Goal: Navigation & Orientation: Understand site structure

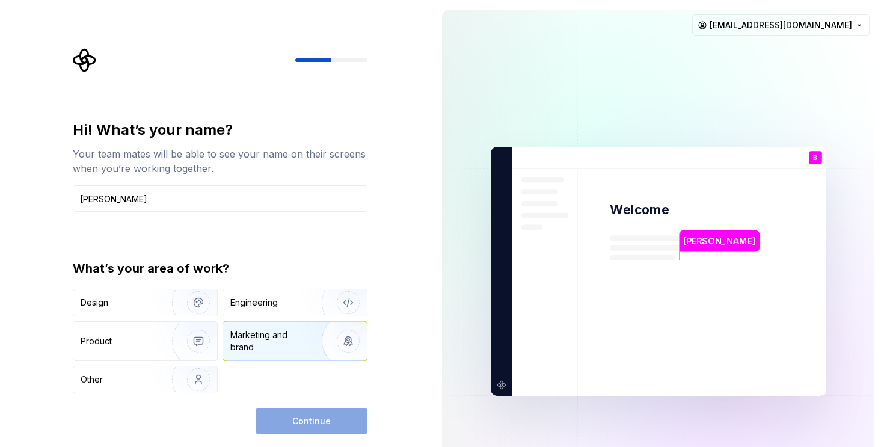
type input "[PERSON_NAME]"
click at [262, 342] on div "Marketing and brand" at bounding box center [270, 341] width 81 height 24
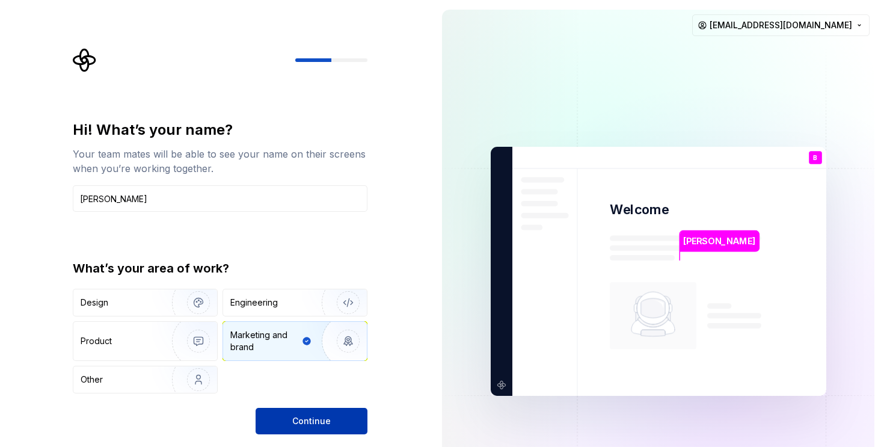
click at [309, 427] on button "Continue" at bounding box center [312, 421] width 112 height 26
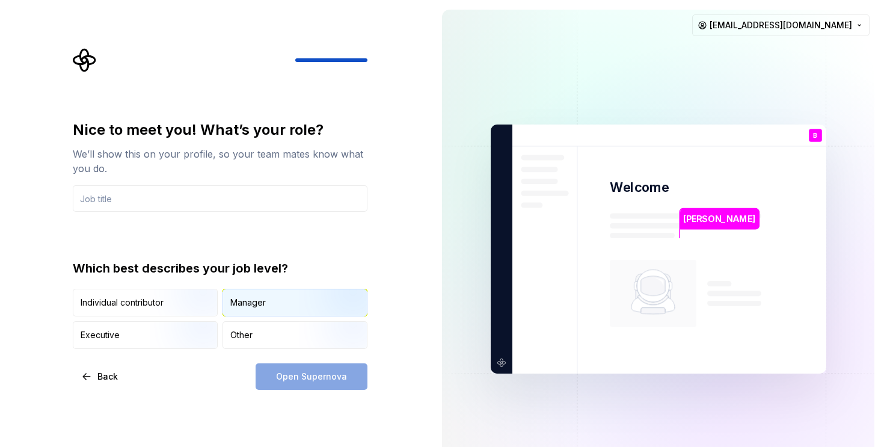
click at [249, 307] on div "Manager" at bounding box center [247, 302] width 35 height 12
click at [312, 382] on div "Open Supernova" at bounding box center [312, 376] width 112 height 26
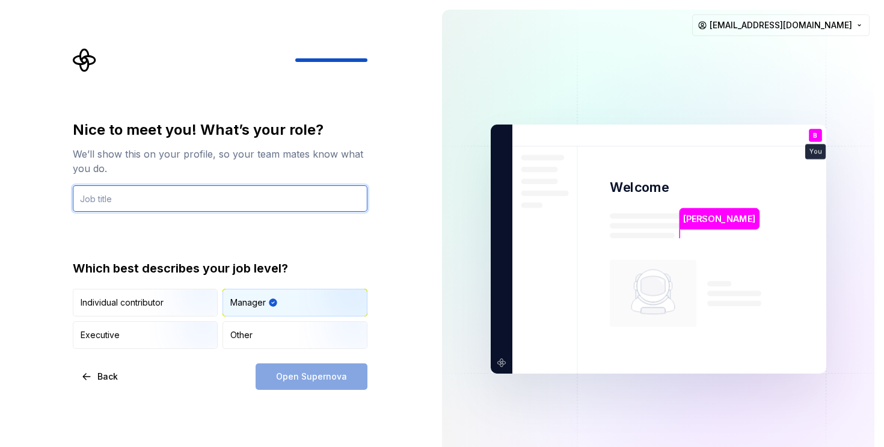
click at [156, 187] on input "text" at bounding box center [220, 198] width 295 height 26
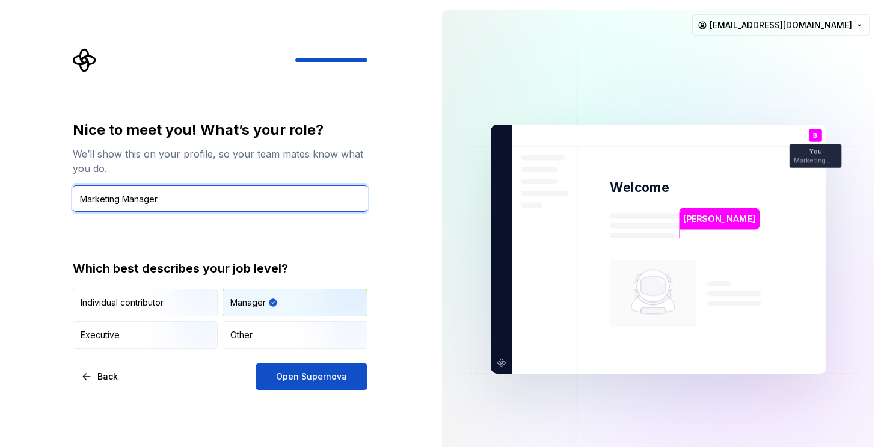
type input "Marketing Manager"
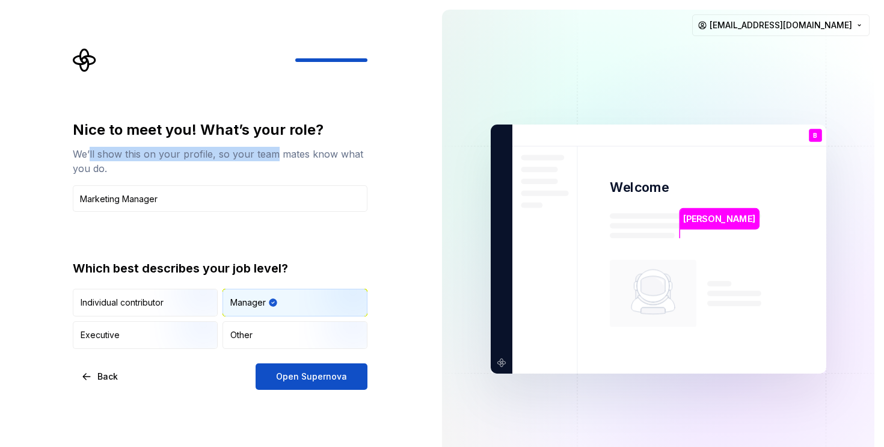
drag, startPoint x: 88, startPoint y: 151, endPoint x: 278, endPoint y: 158, distance: 190.1
click at [277, 158] on div "We’ll show this on your profile, so your team mates know what you do." at bounding box center [220, 161] width 295 height 29
click at [299, 385] on button "Open Supernova" at bounding box center [312, 376] width 112 height 26
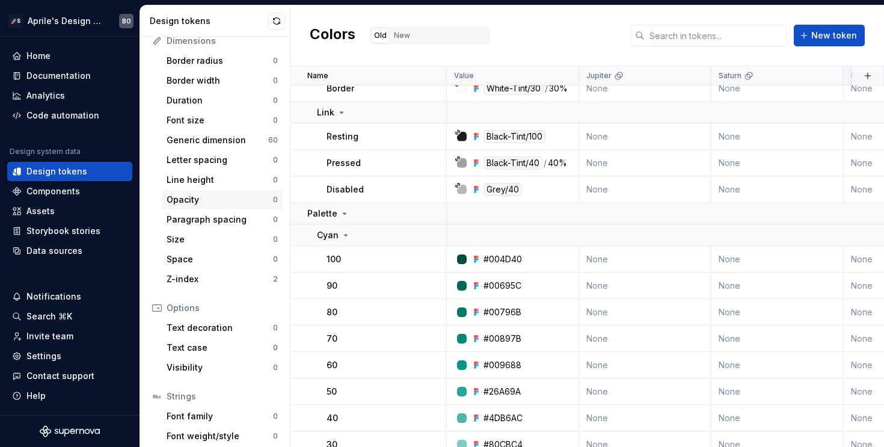
scroll to position [164, 0]
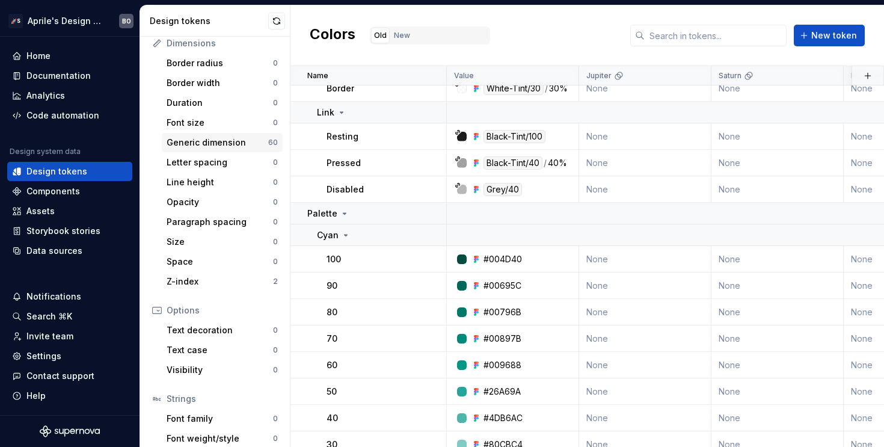
click at [224, 147] on div "Generic dimension" at bounding box center [218, 142] width 102 height 12
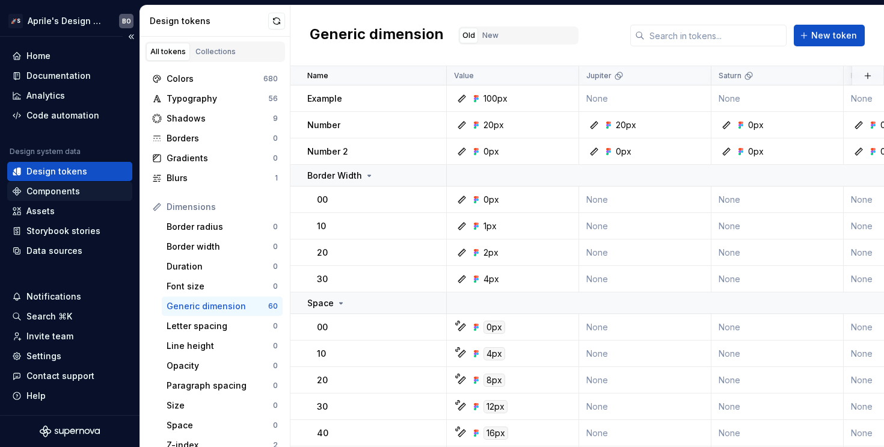
click at [62, 186] on div "Components" at bounding box center [53, 191] width 54 height 12
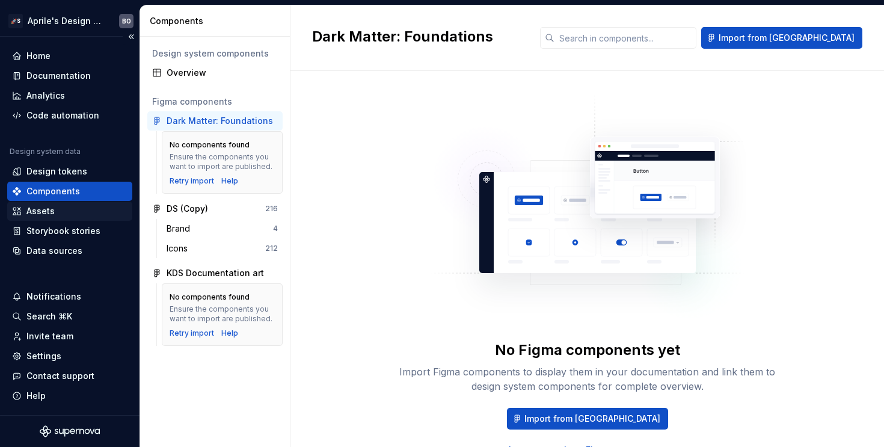
click at [53, 214] on div "Assets" at bounding box center [40, 211] width 28 height 12
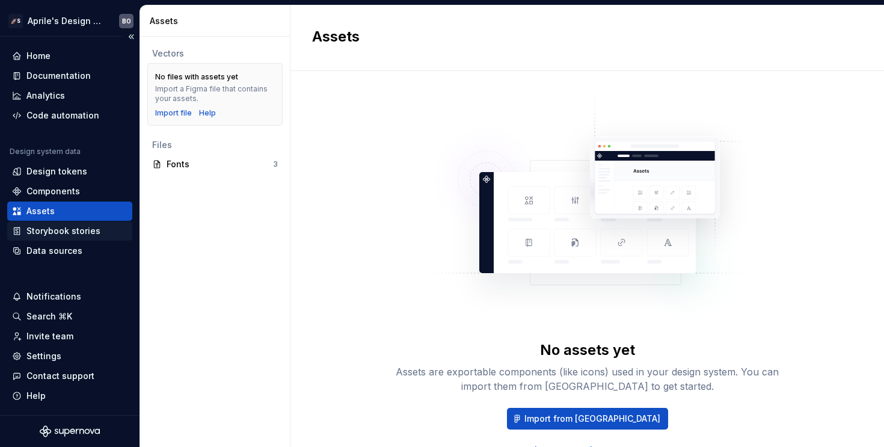
click at [52, 234] on div "Storybook stories" at bounding box center [63, 231] width 74 height 12
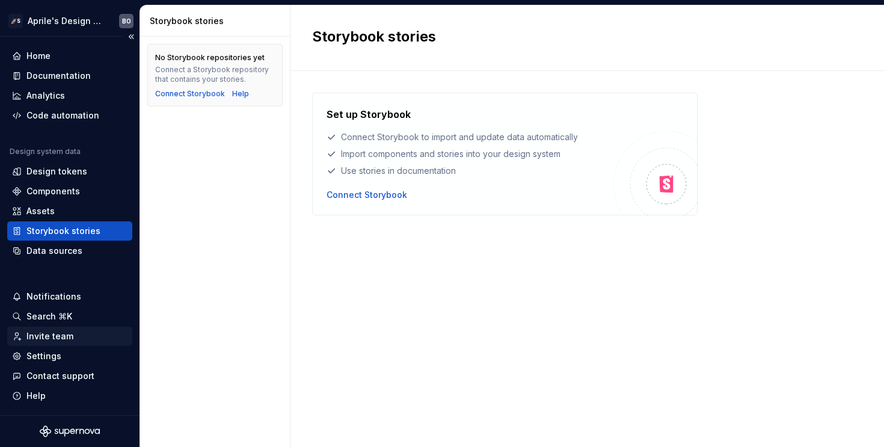
click at [49, 334] on div "Invite team" at bounding box center [49, 336] width 47 height 12
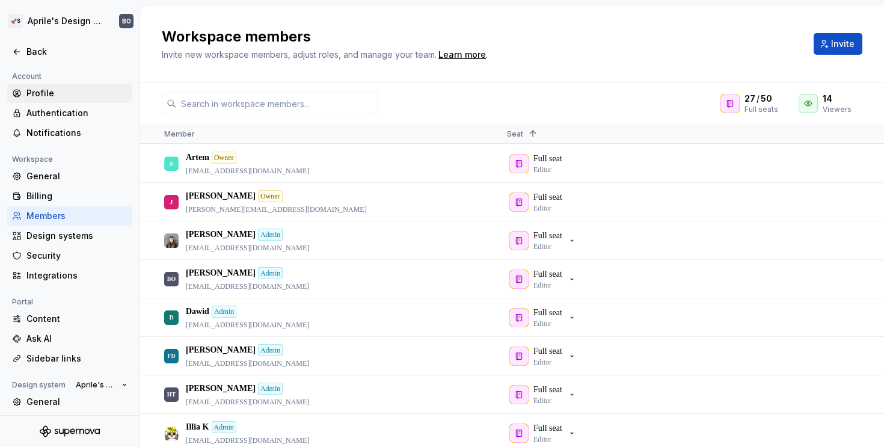
click at [59, 97] on div "Profile" at bounding box center [76, 93] width 101 height 12
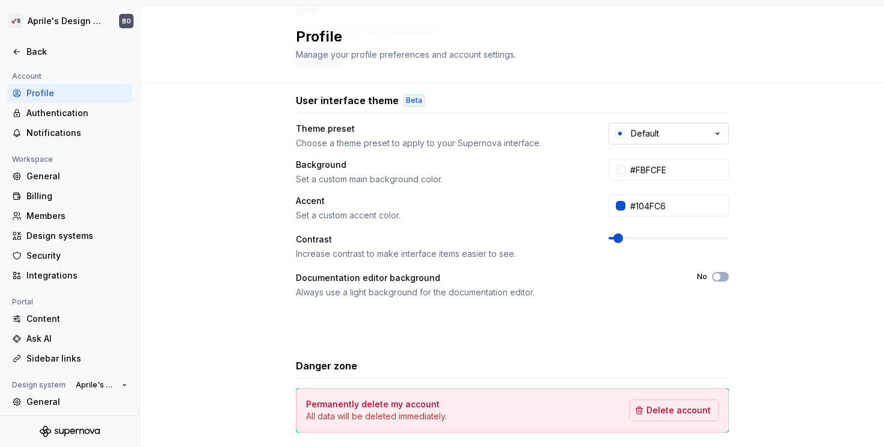
click at [651, 126] on button "Default" at bounding box center [668, 134] width 120 height 22
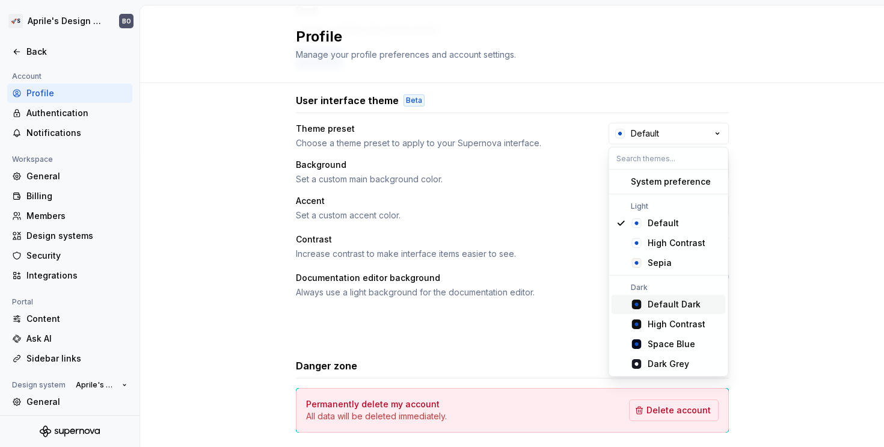
click at [643, 307] on span "Default Dark" at bounding box center [669, 304] width 114 height 19
type input "#101010"
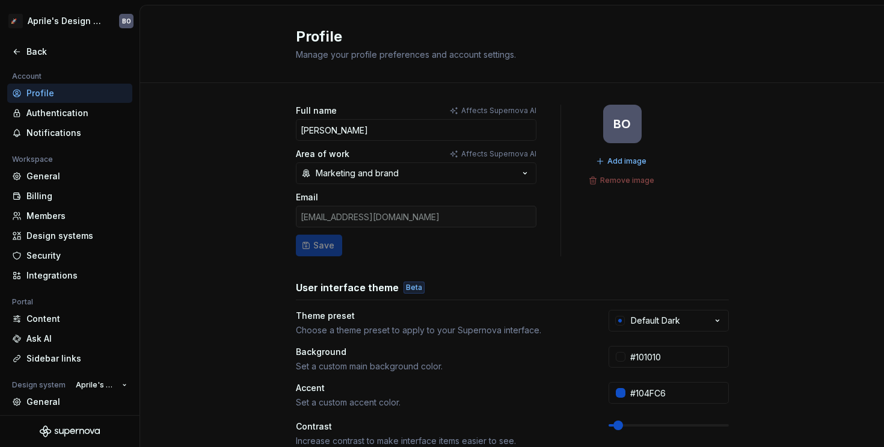
click at [23, 34] on div "🚀S Aprile's Design System BO" at bounding box center [69, 20] width 139 height 31
click at [26, 44] on div "Back" at bounding box center [69, 51] width 125 height 19
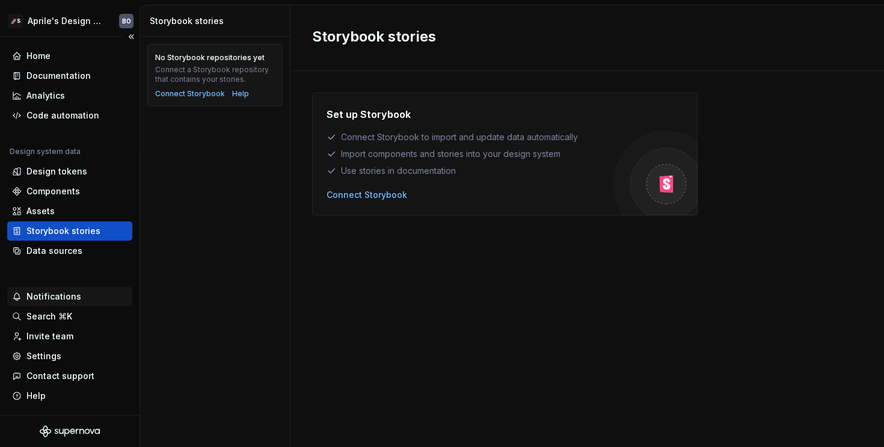
click at [62, 301] on div "Notifications" at bounding box center [53, 296] width 55 height 12
click at [45, 58] on html "🚀S Aprile's Design System BO Home Documentation Analytics Code automation Desig…" at bounding box center [442, 223] width 884 height 447
click at [31, 56] on div "Home" at bounding box center [38, 56] width 24 height 12
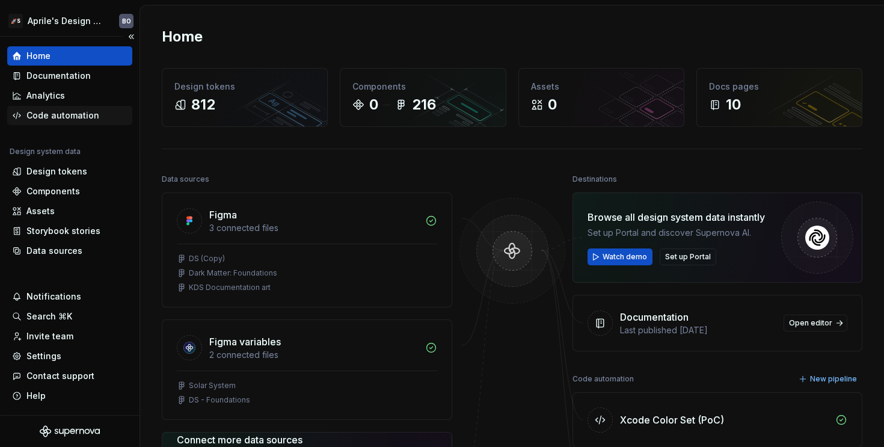
click at [54, 116] on div "Code automation" at bounding box center [62, 115] width 73 height 12
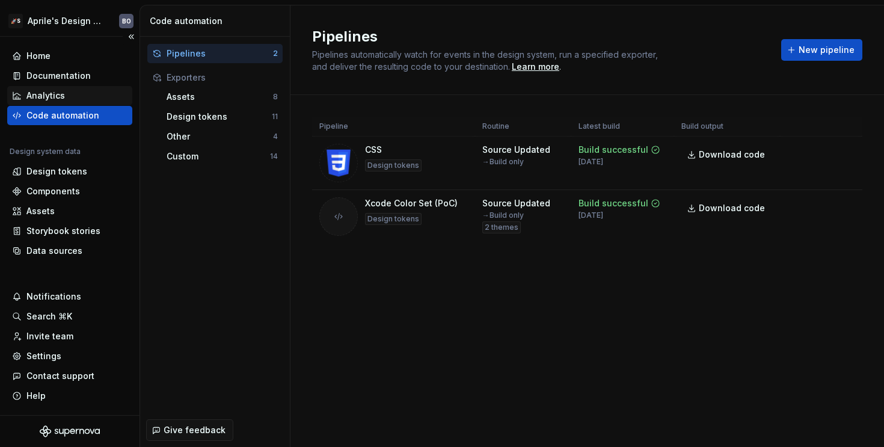
click at [51, 96] on div "Analytics" at bounding box center [45, 96] width 38 height 12
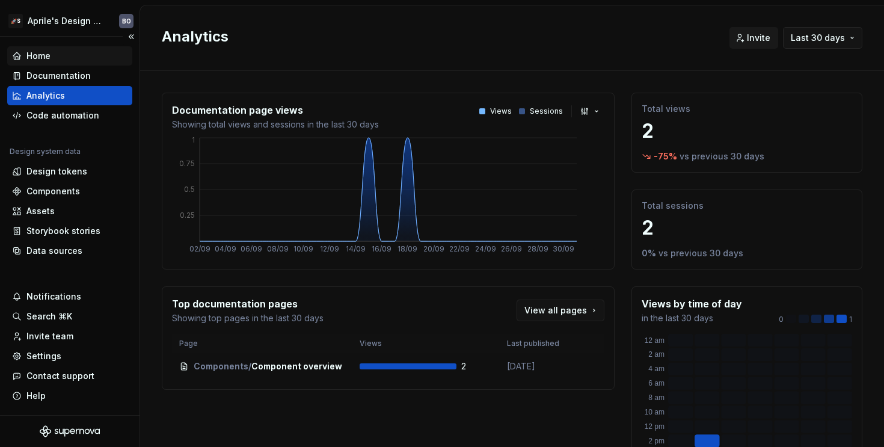
click at [53, 60] on div "Home" at bounding box center [69, 56] width 115 height 12
